Goal: Consume media (video, audio): Consume media (video, audio)

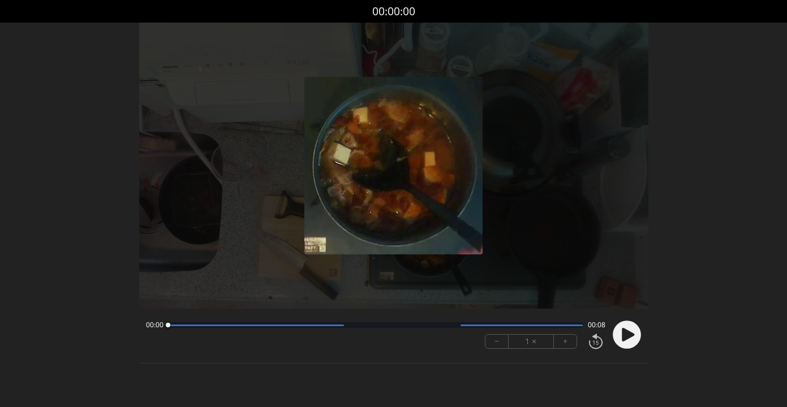
click at [624, 334] on icon at bounding box center [628, 335] width 12 height 14
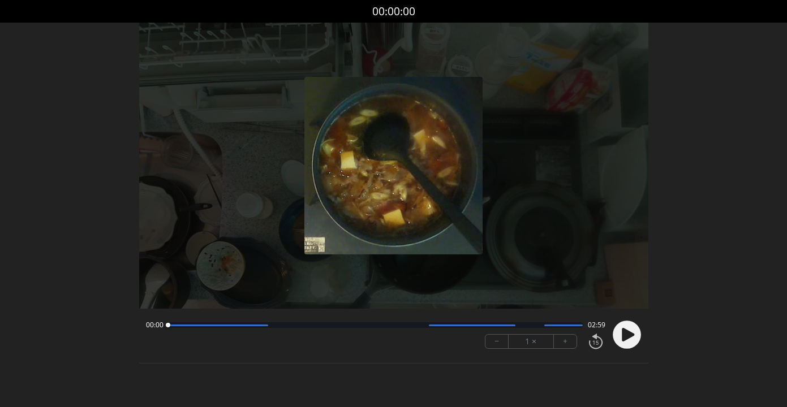
click at [622, 336] on icon at bounding box center [628, 335] width 12 height 14
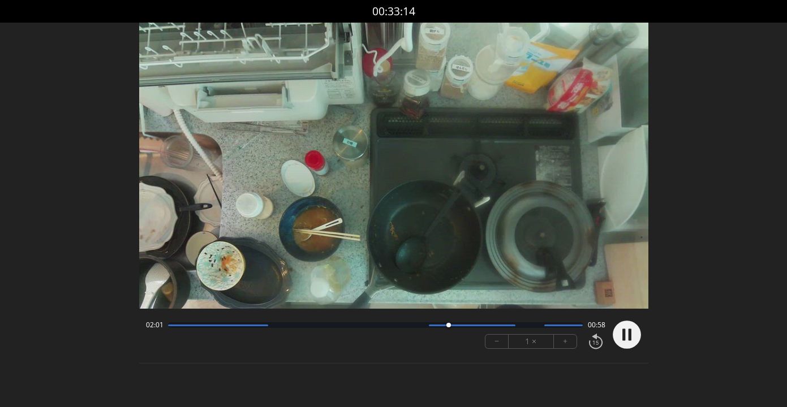
click at [625, 334] on icon at bounding box center [624, 335] width 3 height 12
click at [628, 336] on icon at bounding box center [628, 335] width 12 height 14
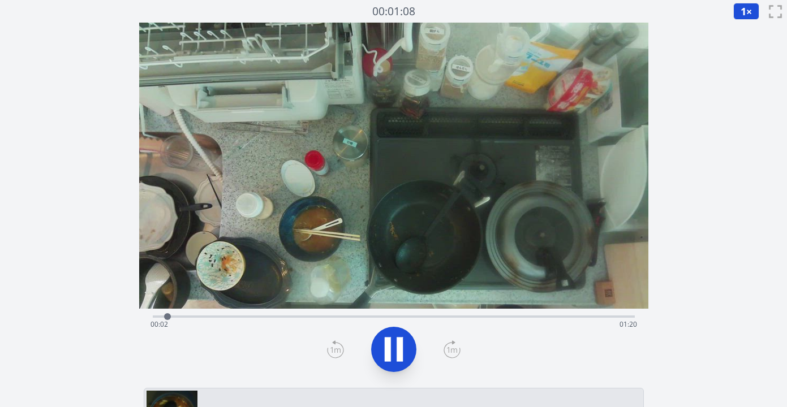
click at [232, 313] on div "Time elapsed: 00:02 Time remaining: 01:20" at bounding box center [394, 316] width 482 height 14
click at [260, 315] on div "Time elapsed: 00:14 Time remaining: 01:08" at bounding box center [394, 316] width 482 height 14
click at [280, 315] on div "Time elapsed: 00:19 Time remaining: 01:03" at bounding box center [394, 316] width 482 height 14
click at [298, 317] on div "Time elapsed: 00:22 Time remaining: 01:00" at bounding box center [394, 325] width 487 height 18
click at [318, 316] on div "Time elapsed: 00:25 Time remaining: 00:57" at bounding box center [394, 325] width 487 height 18
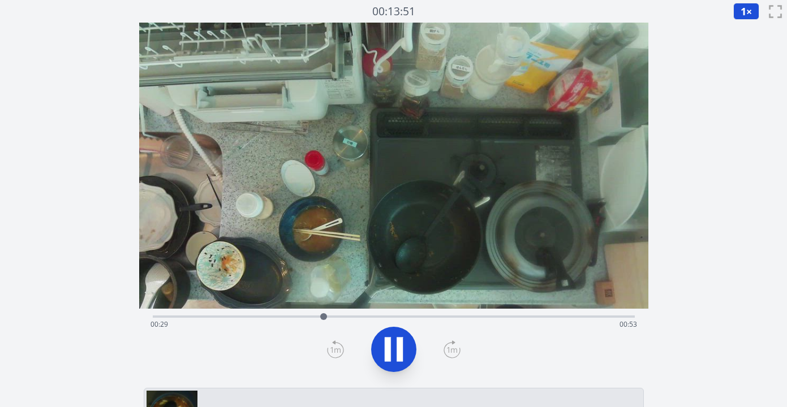
click at [343, 314] on div "Time elapsed: 00:29 Time remaining: 00:53" at bounding box center [394, 316] width 482 height 14
click at [376, 314] on div "Time elapsed: 00:33 Time remaining: 00:49" at bounding box center [394, 316] width 482 height 14
click at [407, 313] on div "Time elapsed: 00:38 Time remaining: 00:43" at bounding box center [394, 316] width 482 height 14
click at [440, 315] on div "Time elapsed: 00:43 Time remaining: 00:38" at bounding box center [394, 316] width 482 height 14
click at [477, 314] on div "Time elapsed: 00:49 Time remaining: 00:33" at bounding box center [394, 316] width 482 height 14
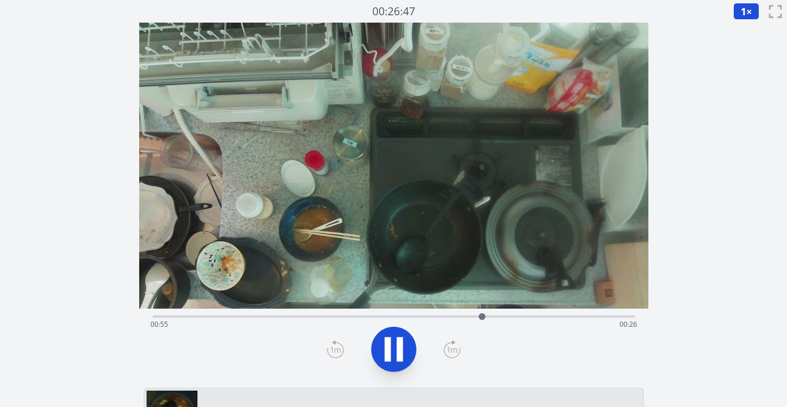
click at [516, 314] on div "Time elapsed: 00:55 Time remaining: 00:26" at bounding box center [394, 316] width 482 height 14
click at [544, 316] on div "Time elapsed: 01:02 Time remaining: 00:20" at bounding box center [394, 325] width 487 height 18
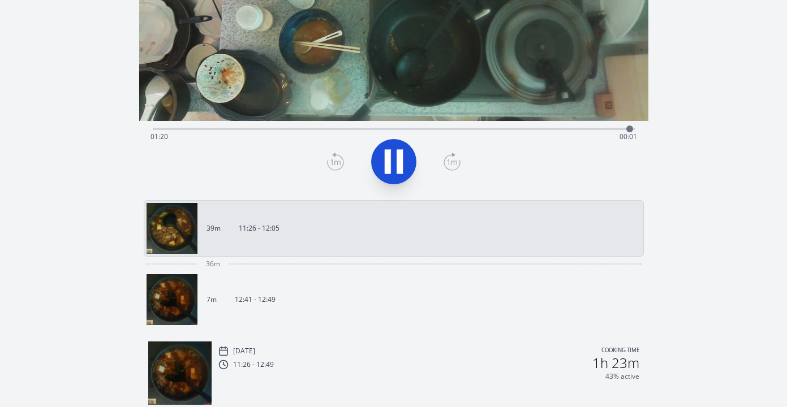
scroll to position [179, 0]
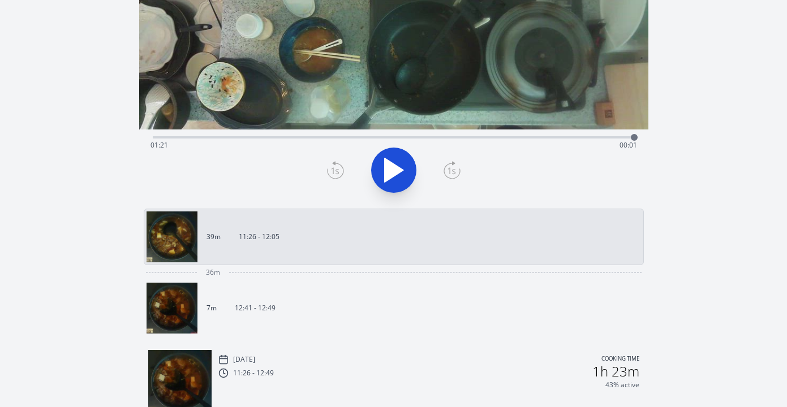
click at [458, 319] on link "7m 12:41 - 12:49" at bounding box center [390, 308] width 486 height 51
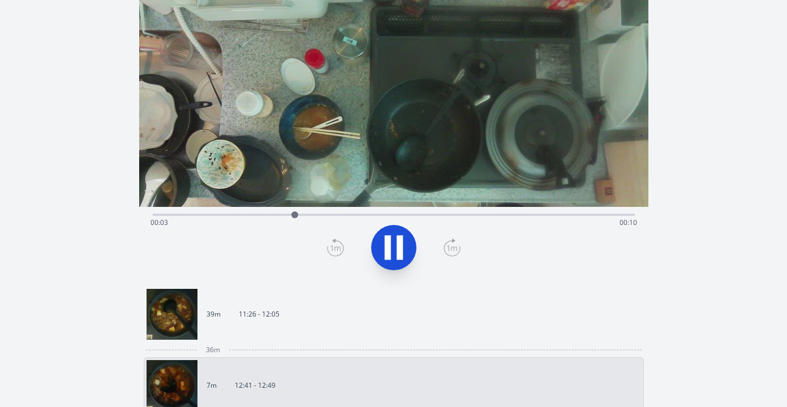
scroll to position [149, 0]
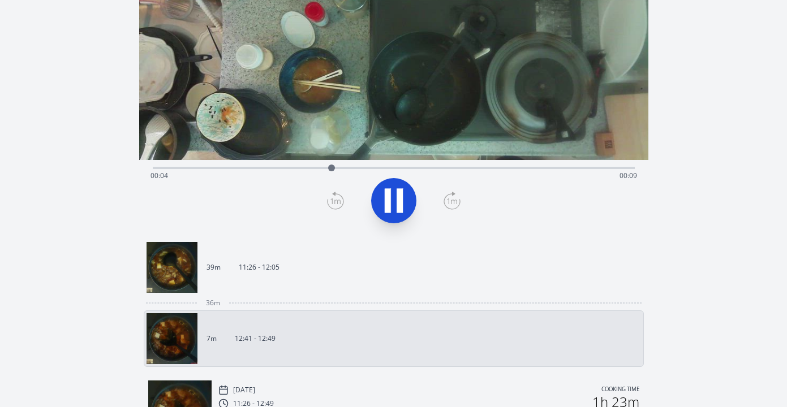
click at [475, 263] on link "39m 11:26 - 12:05" at bounding box center [390, 267] width 486 height 51
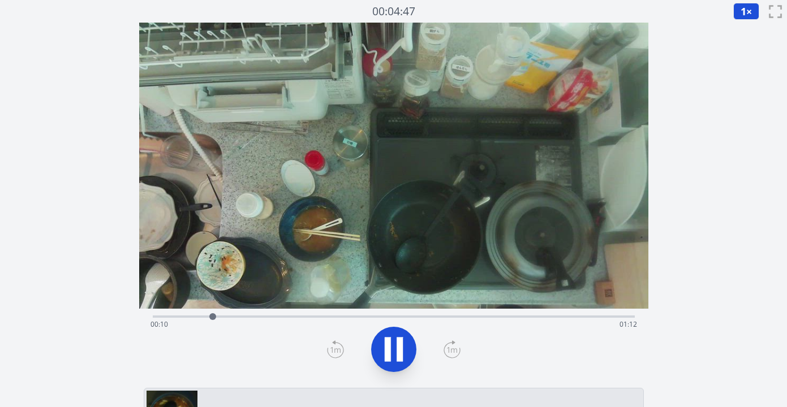
click at [376, 317] on div "Time elapsed: 00:10 Time remaining: 01:12" at bounding box center [394, 325] width 487 height 18
click at [396, 318] on div "Time elapsed: 00:38 Time remaining: 00:44" at bounding box center [394, 325] width 487 height 18
click at [428, 317] on div "Time elapsed: 00:43 Time remaining: 00:39" at bounding box center [394, 325] width 487 height 18
click at [447, 316] on div "Time elapsed: 00:48 Time remaining: 00:34" at bounding box center [394, 325] width 487 height 18
click at [458, 316] on div "Time elapsed: 00:56 Time remaining: 00:26" at bounding box center [394, 325] width 487 height 18
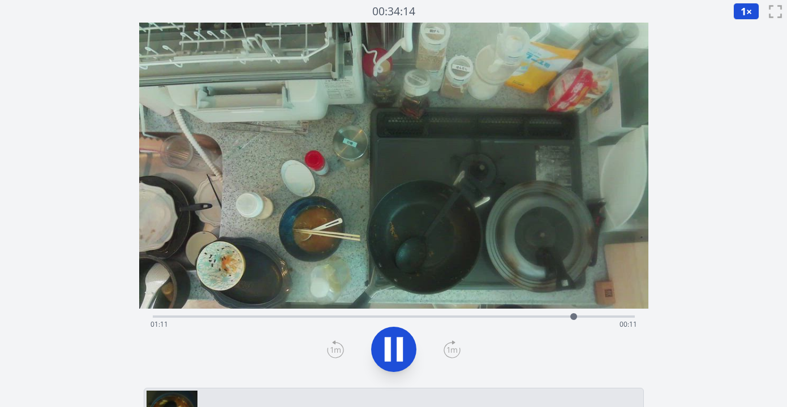
click at [490, 319] on div "Time elapsed: 01:11 Time remaining: 00:11" at bounding box center [394, 325] width 487 height 18
click at [486, 317] on div "Time elapsed: 01:01 Time remaining: 00:21" at bounding box center [394, 325] width 487 height 18
click at [394, 347] on icon at bounding box center [394, 350] width 32 height 32
click at [389, 340] on icon at bounding box center [388, 350] width 6 height 24
click at [388, 342] on icon at bounding box center [394, 350] width 19 height 24
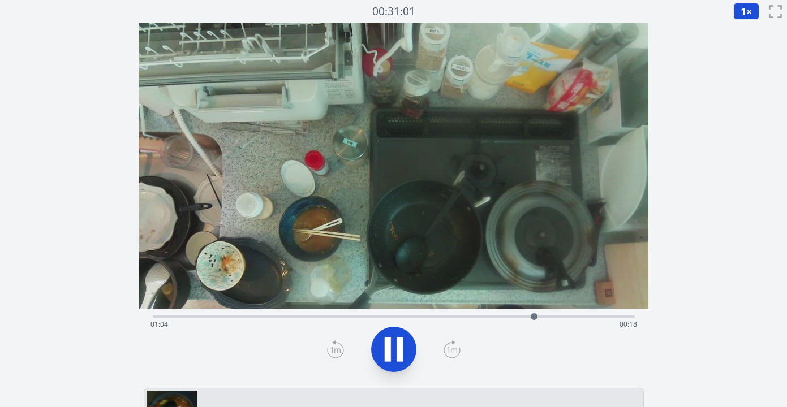
click at [388, 342] on icon at bounding box center [388, 350] width 6 height 24
click at [339, 347] on icon at bounding box center [335, 350] width 17 height 18
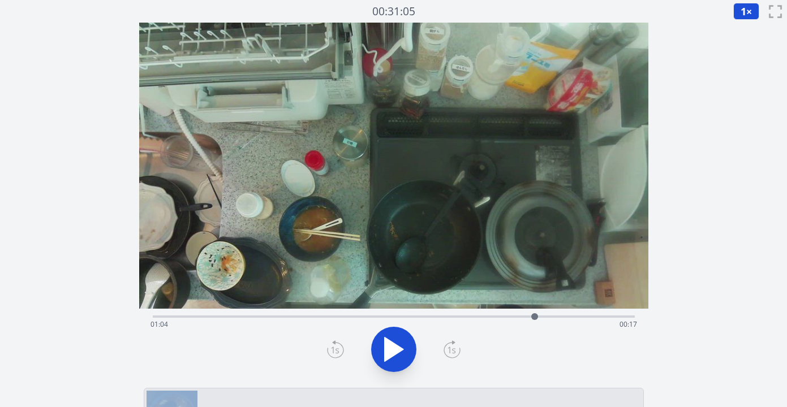
click at [396, 349] on icon at bounding box center [394, 350] width 19 height 24
click at [396, 349] on icon at bounding box center [394, 350] width 32 height 32
click at [522, 316] on div "Time elapsed: 01:05 Time remaining: 00:17" at bounding box center [394, 325] width 487 height 18
click at [393, 346] on icon at bounding box center [394, 350] width 19 height 24
click at [394, 346] on icon at bounding box center [394, 350] width 32 height 32
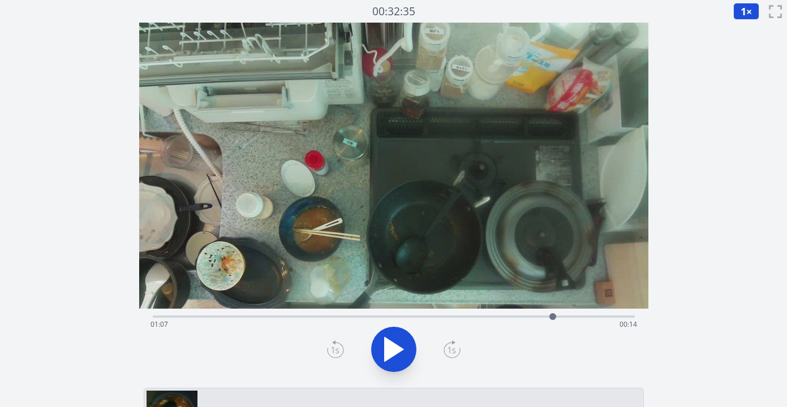
click at [519, 317] on div "Time elapsed: 01:07 Time remaining: 00:14" at bounding box center [394, 325] width 487 height 18
click at [445, 317] on div "Time elapsed: 01:21 Time remaining: 00:00" at bounding box center [394, 325] width 487 height 18
click at [428, 315] on div "Time elapsed: 00:49 Time remaining: 00:33" at bounding box center [394, 316] width 482 height 14
click at [411, 315] on div "Time elapsed: 00:46 Time remaining: 00:36" at bounding box center [394, 316] width 482 height 14
click at [395, 315] on div "Time elapsed: 00:43 Time remaining: 00:38" at bounding box center [394, 316] width 482 height 14
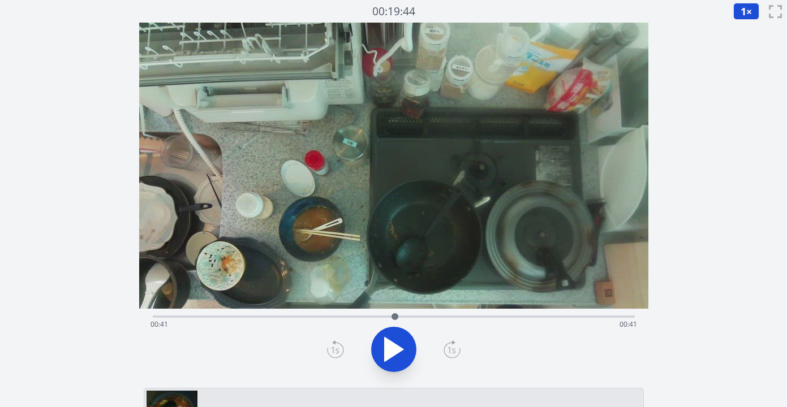
click at [372, 314] on div "Time elapsed: 00:41 Time remaining: 00:41" at bounding box center [394, 316] width 482 height 14
click at [360, 315] on div "Time elapsed: 00:37 Time remaining: 00:45" at bounding box center [394, 316] width 482 height 14
click at [351, 316] on div at bounding box center [351, 316] width 17 height 17
click at [337, 317] on div "Time elapsed: 00:33 Time remaining: 00:49" at bounding box center [394, 325] width 487 height 18
click at [324, 316] on div "Time elapsed: 00:31 Time remaining: 00:51" at bounding box center [394, 325] width 487 height 18
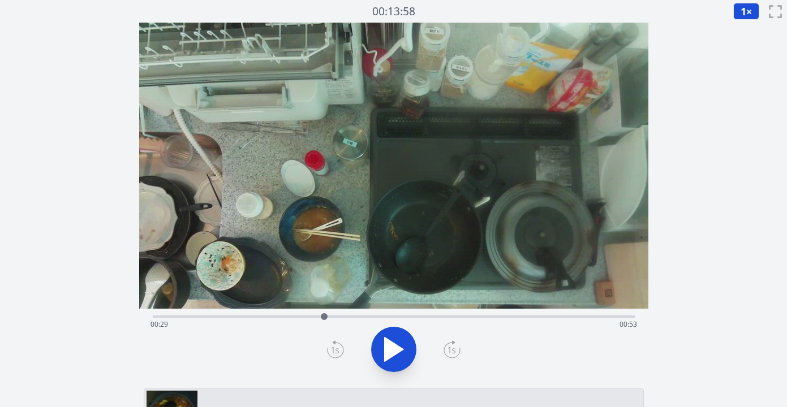
click at [313, 316] on div "Time elapsed: 00:29 Time remaining: 00:53" at bounding box center [394, 325] width 487 height 18
click at [301, 317] on div "Time elapsed: 00:27 Time remaining: 00:55" at bounding box center [394, 325] width 487 height 18
click at [313, 318] on div "Time elapsed: 00:25 Time remaining: 00:57" at bounding box center [394, 325] width 487 height 18
click at [319, 317] on div at bounding box center [312, 316] width 17 height 17
click at [329, 317] on div "Time elapsed: 00:28 Time remaining: 00:54" at bounding box center [394, 325] width 487 height 18
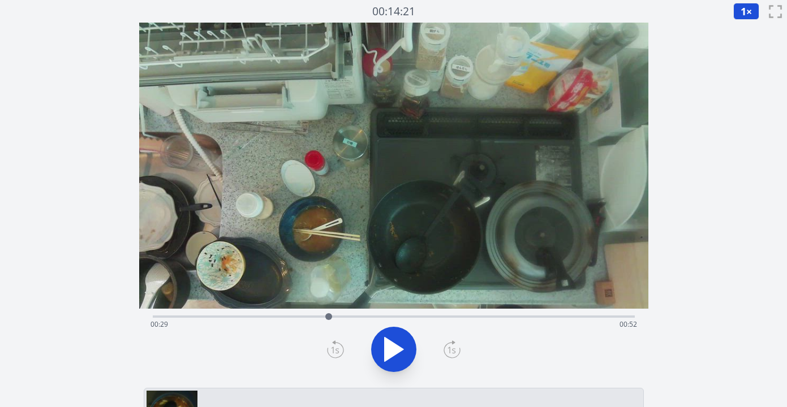
click at [343, 319] on div "Time elapsed: 00:29 Time remaining: 00:52" at bounding box center [394, 325] width 487 height 18
click at [355, 319] on div "Time elapsed: 00:32 Time remaining: 00:50" at bounding box center [394, 325] width 487 height 18
click at [368, 319] on div "Time elapsed: 00:34 Time remaining: 00:48" at bounding box center [394, 325] width 487 height 18
click at [379, 317] on div "Time elapsed: 00:36 Time remaining: 00:46" at bounding box center [394, 325] width 487 height 18
click at [392, 316] on div "Time elapsed: 00:38 Time remaining: 00:44" at bounding box center [394, 325] width 487 height 18
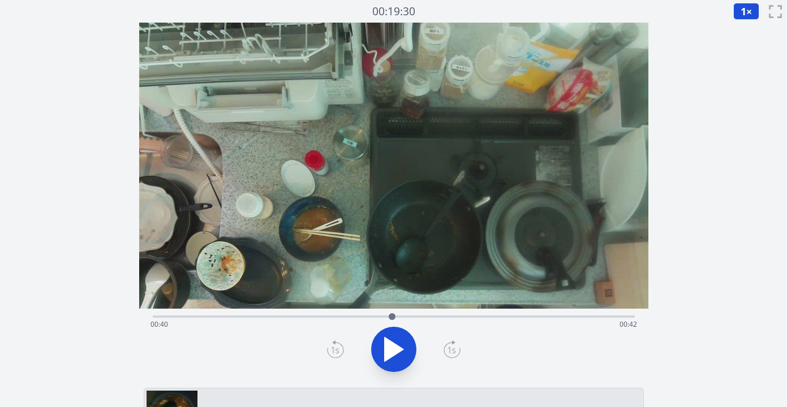
click at [407, 317] on div "Time elapsed: 00:40 Time remaining: 00:42" at bounding box center [394, 325] width 487 height 18
click at [422, 319] on div "Time elapsed: 00:43 Time remaining: 00:39" at bounding box center [394, 325] width 487 height 18
click at [435, 317] on div "Time elapsed: 00:45 Time remaining: 00:37" at bounding box center [394, 325] width 487 height 18
click at [447, 317] on div "Time elapsed: 00:47 Time remaining: 00:34" at bounding box center [394, 325] width 487 height 18
click at [436, 316] on div "Time elapsed: 00:49 Time remaining: 00:32" at bounding box center [394, 325] width 487 height 18
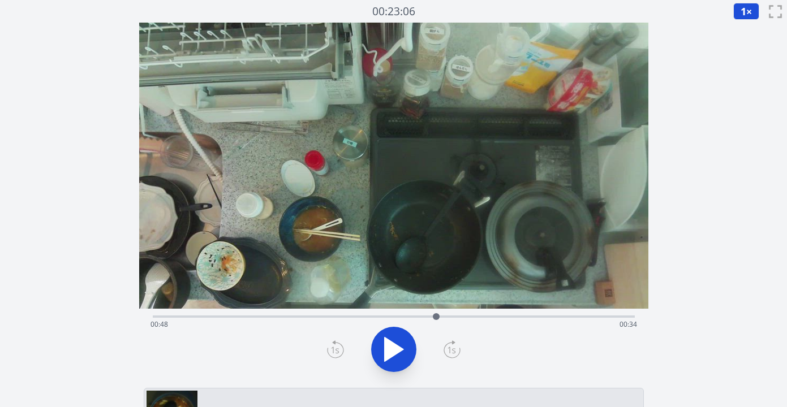
click at [414, 315] on div "Time elapsed: 00:48 Time remaining: 00:34" at bounding box center [394, 316] width 482 height 14
click at [420, 316] on div at bounding box center [414, 316] width 17 height 17
click at [425, 317] on div at bounding box center [420, 316] width 17 height 17
click at [430, 317] on div at bounding box center [425, 316] width 17 height 17
click at [435, 319] on div at bounding box center [430, 316] width 17 height 17
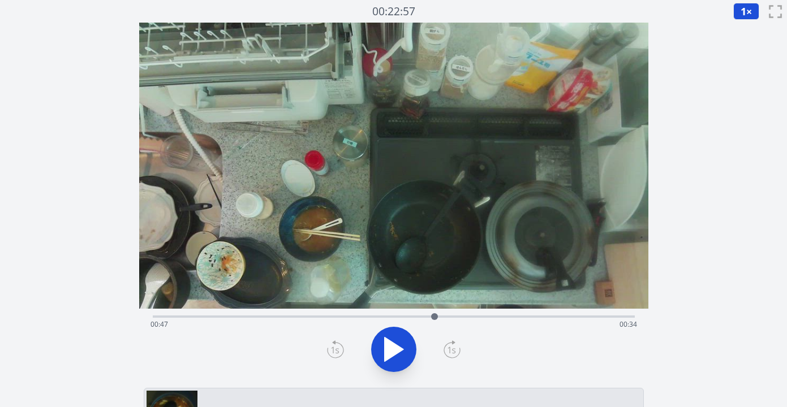
click at [441, 317] on div at bounding box center [434, 316] width 17 height 17
click at [434, 316] on div at bounding box center [440, 316] width 17 height 17
click at [425, 319] on div "Time elapsed: 00:47 Time remaining: 00:35" at bounding box center [394, 325] width 487 height 18
click at [437, 316] on div "Time elapsed: 00:46 Time remaining: 00:36" at bounding box center [394, 325] width 487 height 18
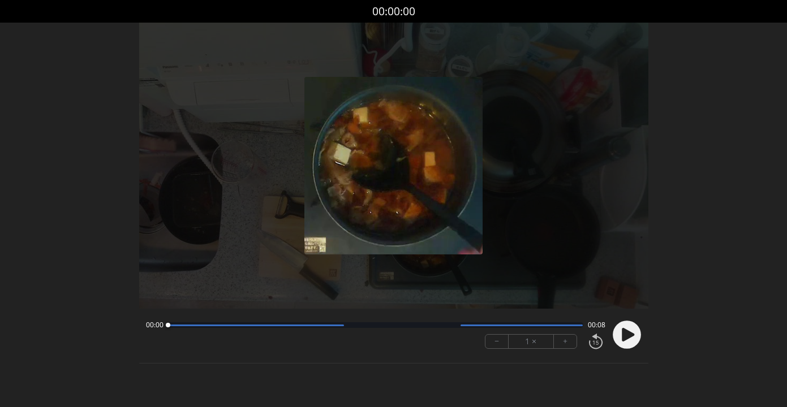
click at [629, 331] on circle at bounding box center [627, 335] width 28 height 28
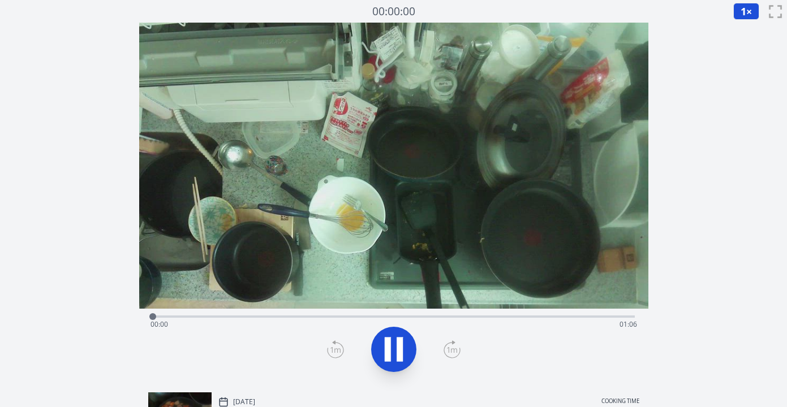
click at [294, 315] on div "Time elapsed: 00:00 Time remaining: 01:06" at bounding box center [394, 316] width 482 height 14
click at [341, 316] on div "Time elapsed: 00:19 Time remaining: 00:47" at bounding box center [394, 325] width 487 height 18
click at [361, 316] on div "Time elapsed: 00:25 Time remaining: 00:41" at bounding box center [394, 325] width 487 height 18
click at [417, 318] on div "Time elapsed: 00:30 Time remaining: 00:36" at bounding box center [394, 325] width 487 height 18
click at [452, 319] on div "Time elapsed: 00:37 Time remaining: 00:29" at bounding box center [394, 325] width 487 height 18
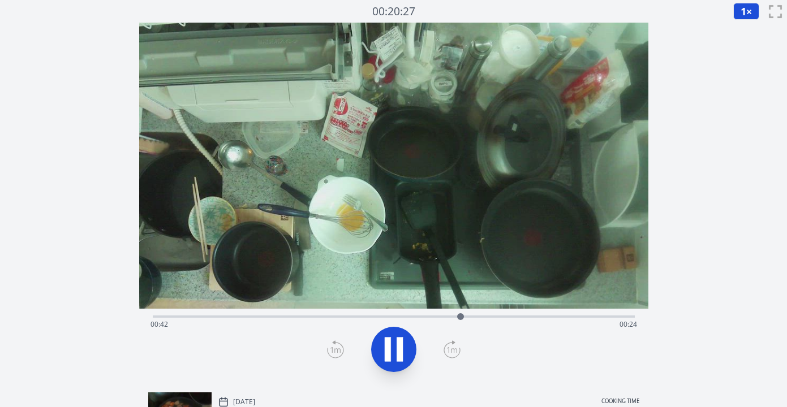
click at [480, 320] on div "Time elapsed: 00:42 Time remaining: 00:24" at bounding box center [394, 325] width 487 height 18
click at [489, 322] on div at bounding box center [486, 316] width 17 height 17
click at [510, 321] on div "Time elapsed: 00:46 Time remaining: 00:20" at bounding box center [394, 325] width 487 height 18
click at [533, 320] on div "Time elapsed: 00:49 Time remaining: 00:17" at bounding box center [394, 325] width 487 height 18
click at [556, 320] on div "Time elapsed: 00:52 Time remaining: 00:14" at bounding box center [394, 325] width 487 height 18
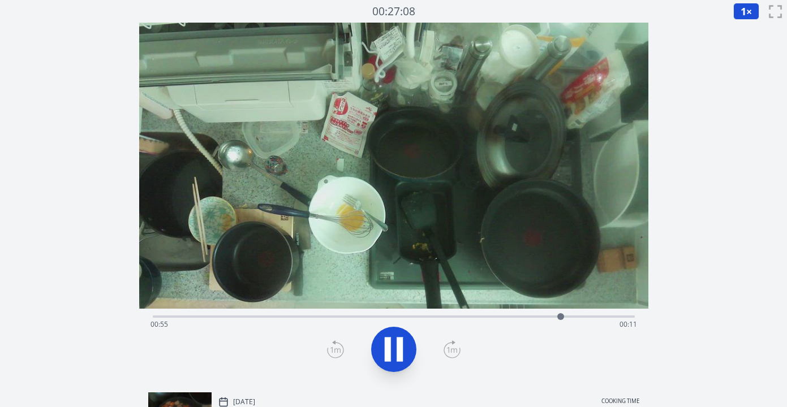
click at [569, 321] on div at bounding box center [560, 316] width 17 height 17
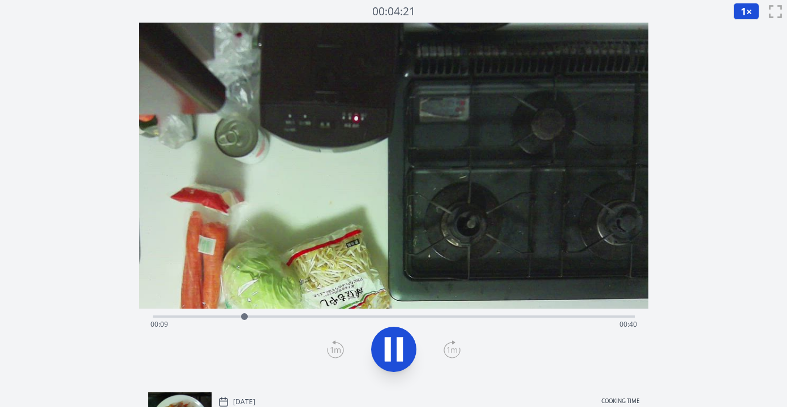
click at [372, 315] on div "Time elapsed: 00:09 Time remaining: 00:40" at bounding box center [394, 316] width 482 height 14
click at [406, 315] on div "Time elapsed: 00:23 Time remaining: 00:27" at bounding box center [394, 316] width 482 height 14
click at [346, 317] on div "Time elapsed: 00:44 Time remaining: 00:05" at bounding box center [394, 325] width 487 height 18
click at [404, 319] on div "Time elapsed: 00:21 Time remaining: 00:29" at bounding box center [394, 325] width 487 height 18
click at [492, 317] on div "Time elapsed: 00:36 Time remaining: 00:13" at bounding box center [394, 325] width 487 height 18
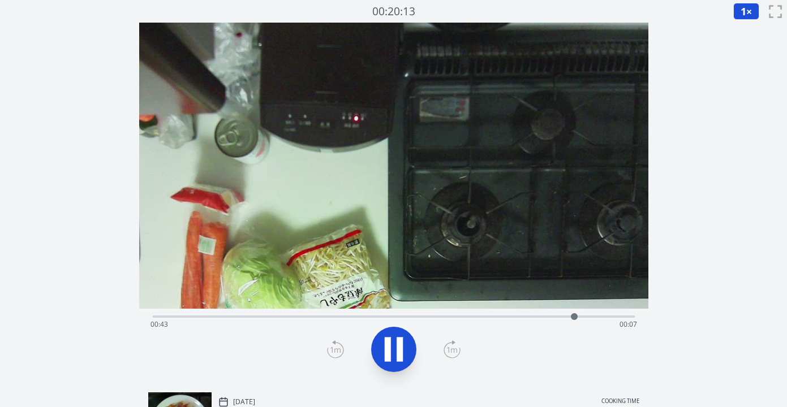
click at [477, 316] on div "Time elapsed: 00:43 Time remaining: 00:07" at bounding box center [394, 325] width 487 height 18
click at [463, 317] on div "Time elapsed: 00:34 Time remaining: 00:15" at bounding box center [394, 325] width 487 height 18
click at [453, 315] on div "Time elapsed: 00:34 Time remaining: 00:16" at bounding box center [394, 316] width 482 height 14
click at [445, 316] on div "Time elapsed: 00:31 Time remaining: 00:18" at bounding box center [394, 325] width 487 height 18
click at [437, 316] on div "Time elapsed: 00:30 Time remaining: 00:19" at bounding box center [394, 325] width 487 height 18
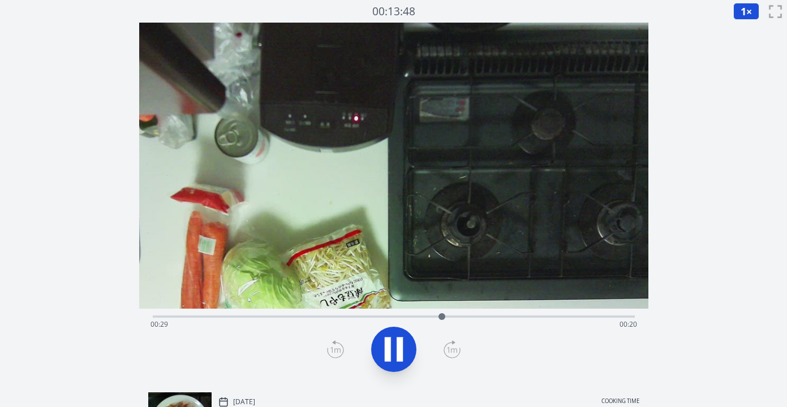
click at [420, 315] on div "Time elapsed: 00:29 Time remaining: 00:20" at bounding box center [394, 316] width 482 height 14
click at [393, 344] on icon at bounding box center [394, 350] width 32 height 32
click at [442, 317] on div at bounding box center [438, 316] width 17 height 17
click at [434, 316] on div at bounding box center [442, 316] width 17 height 17
click at [507, 316] on div "Time elapsed: 00:28 Time remaining: 00:21" at bounding box center [394, 325] width 487 height 18
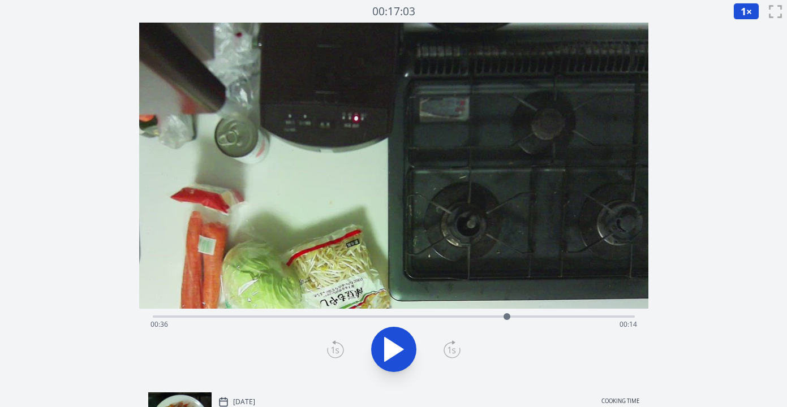
click at [536, 315] on div "Time elapsed: 00:36 Time remaining: 00:14" at bounding box center [394, 316] width 482 height 14
click at [541, 316] on div at bounding box center [541, 316] width 17 height 17
click at [545, 316] on div at bounding box center [541, 316] width 17 height 17
click at [560, 319] on div "Time elapsed: 00:49 Time remaining: 00:00" at bounding box center [394, 325] width 487 height 18
click at [540, 317] on div "Time elapsed: 00:41 Time remaining: 00:08" at bounding box center [394, 325] width 487 height 18
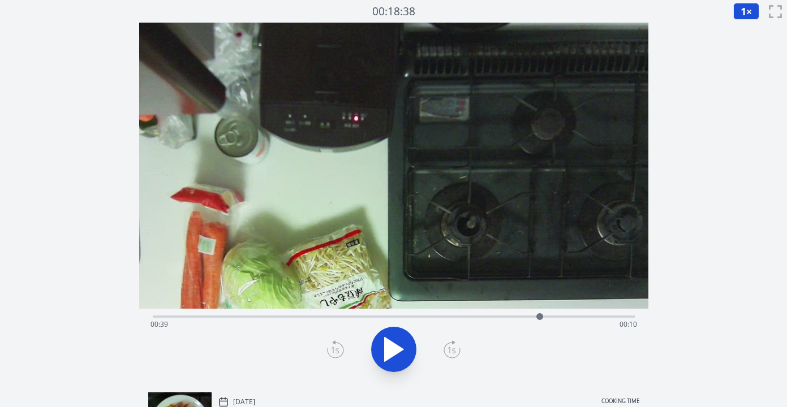
click at [550, 317] on div "Time elapsed: 00:39 Time remaining: 00:10" at bounding box center [394, 325] width 487 height 18
click at [556, 318] on div at bounding box center [550, 316] width 17 height 17
click at [563, 318] on div at bounding box center [556, 316] width 17 height 17
